Goal: Task Accomplishment & Management: Use online tool/utility

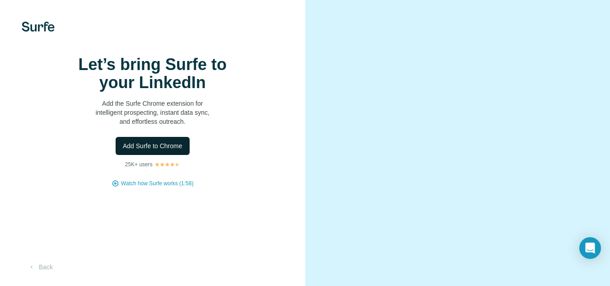
click at [175, 150] on span "Add Surfe to Chrome" at bounding box center [153, 145] width 60 height 9
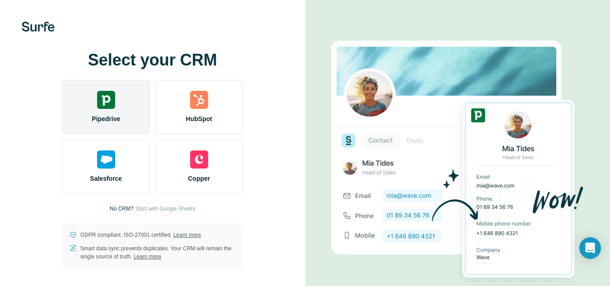
click at [115, 102] on div "Pipedrive" at bounding box center [106, 107] width 88 height 54
click at [109, 107] on img at bounding box center [106, 100] width 18 height 18
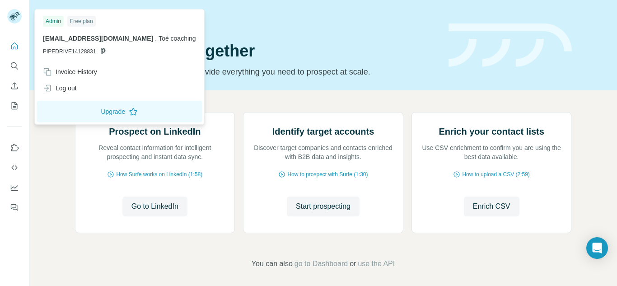
click at [10, 17] on img at bounding box center [14, 16] width 14 height 14
click at [11, 42] on icon "Quick start" at bounding box center [14, 46] width 9 height 9
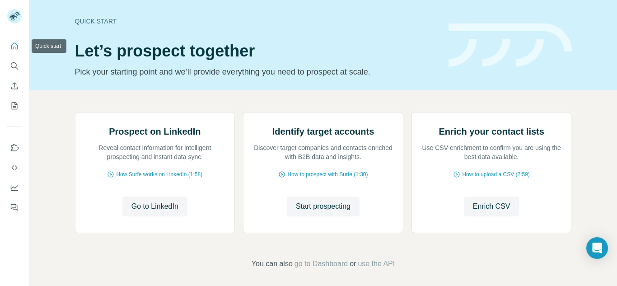
click at [14, 45] on icon "Quick start" at bounding box center [14, 46] width 9 height 9
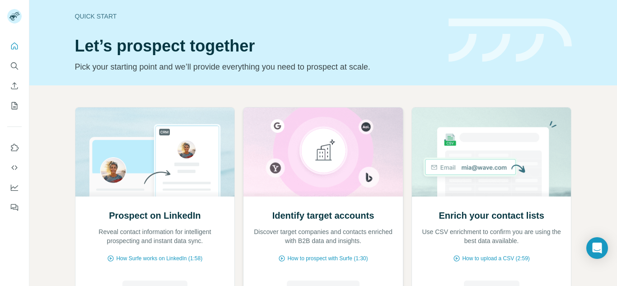
scroll to position [94, 0]
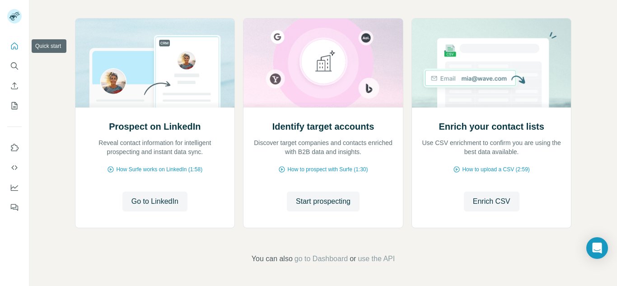
click at [20, 42] on button "Quick start" at bounding box center [14, 46] width 14 height 16
click at [17, 64] on icon "Search" at bounding box center [14, 65] width 9 height 9
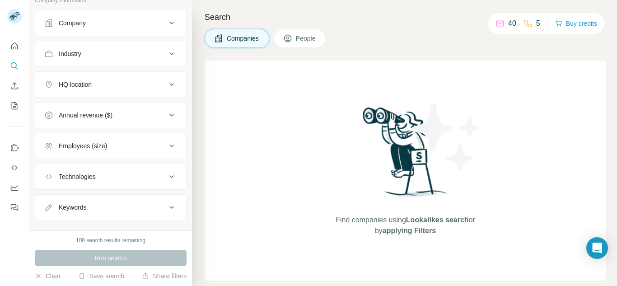
scroll to position [78, 0]
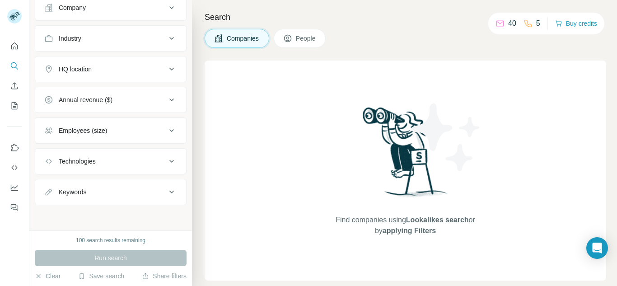
click at [233, 161] on div "Find companies using Lookalikes search or by applying Filters" at bounding box center [405, 171] width 401 height 220
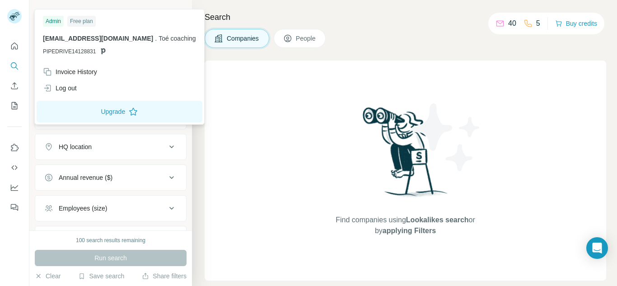
click at [13, 24] on div at bounding box center [14, 17] width 14 height 16
click at [18, 13] on img at bounding box center [14, 16] width 14 height 14
click at [15, 43] on icon "Quick start" at bounding box center [14, 45] width 7 height 7
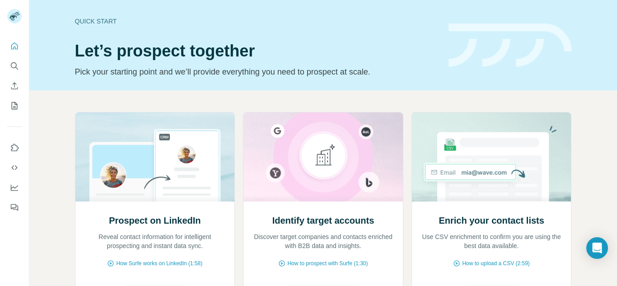
scroll to position [94, 0]
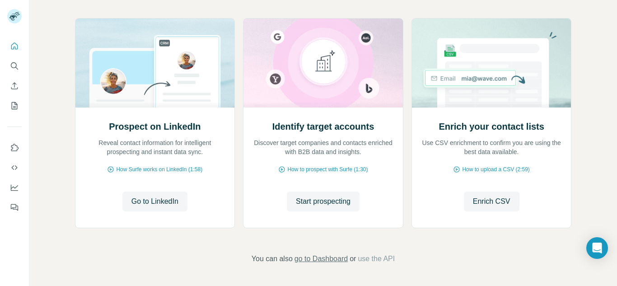
click at [339, 261] on span "go to Dashboard" at bounding box center [320, 258] width 53 height 11
click at [169, 195] on button "Go to LinkedIn" at bounding box center [154, 201] width 65 height 20
